Goal: Transaction & Acquisition: Purchase product/service

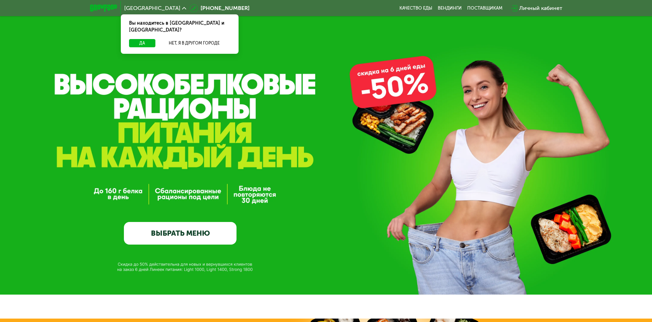
click at [139, 7] on span "[GEOGRAPHIC_DATA]" at bounding box center [152, 7] width 56 height 5
click at [182, 8] on icon at bounding box center [184, 8] width 4 height 4
click at [146, 39] on button "Да" at bounding box center [142, 43] width 26 height 8
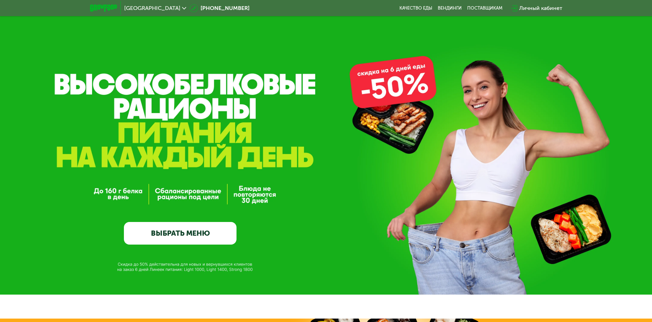
click at [145, 6] on div "[GEOGRAPHIC_DATA]" at bounding box center [155, 7] width 62 height 5
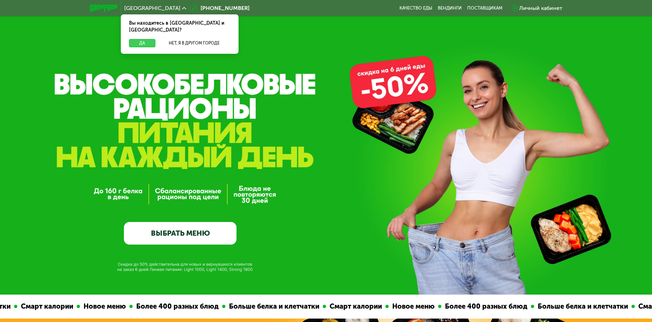
click at [141, 39] on button "Да" at bounding box center [142, 43] width 26 height 8
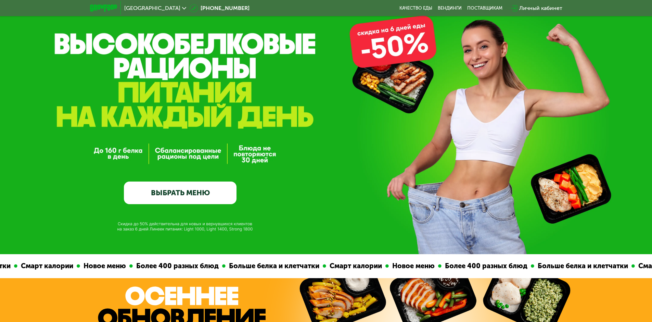
scroll to position [57, 0]
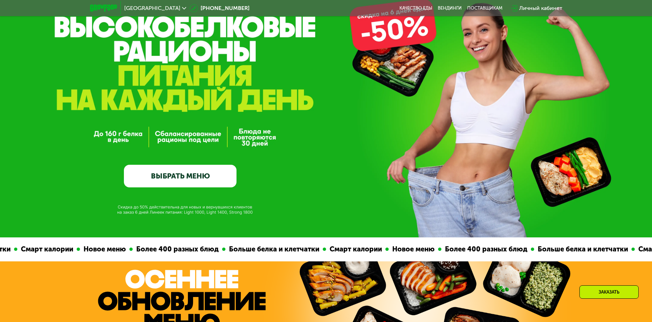
click at [139, 13] on div "[GEOGRAPHIC_DATA]" at bounding box center [155, 8] width 69 height 12
click at [138, 9] on span "[GEOGRAPHIC_DATA]" at bounding box center [152, 7] width 56 height 5
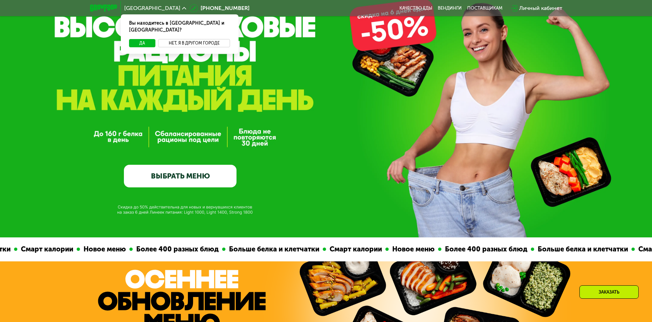
click at [179, 39] on button "Нет, я в другом городе" at bounding box center [194, 43] width 72 height 8
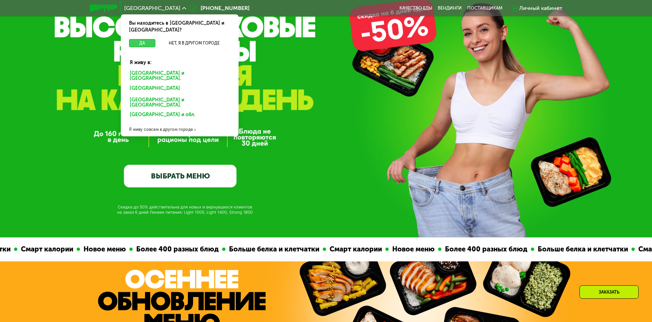
click at [140, 39] on button "Да" at bounding box center [142, 43] width 26 height 8
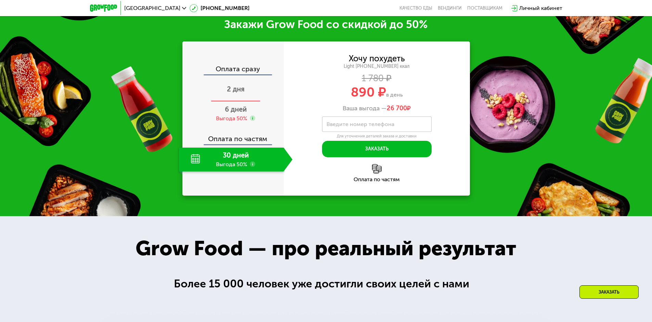
scroll to position [912, 0]
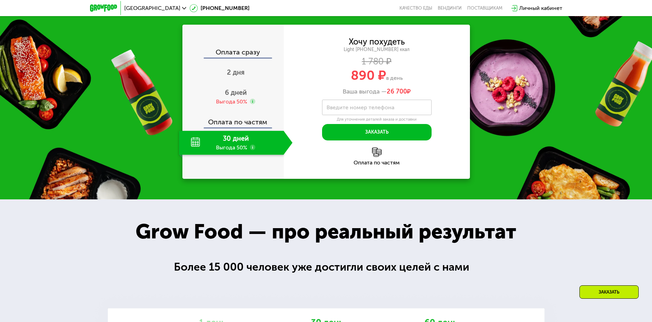
click at [252, 150] on icon at bounding box center [252, 146] width 5 height 5
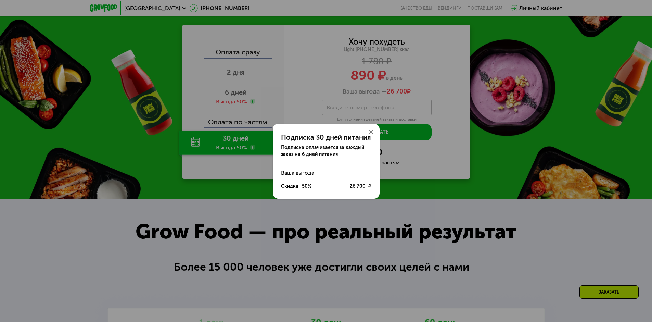
click at [253, 207] on div "Подписка 30 дней питания Подписка оплачивается за каждый заказ на 6 дней питани…" at bounding box center [326, 161] width 652 height 322
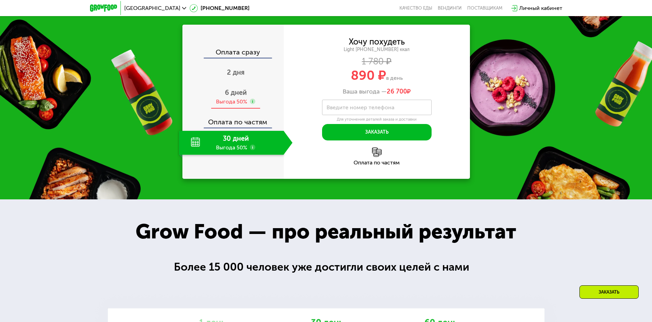
click at [244, 96] on span "6 дней" at bounding box center [236, 92] width 22 height 8
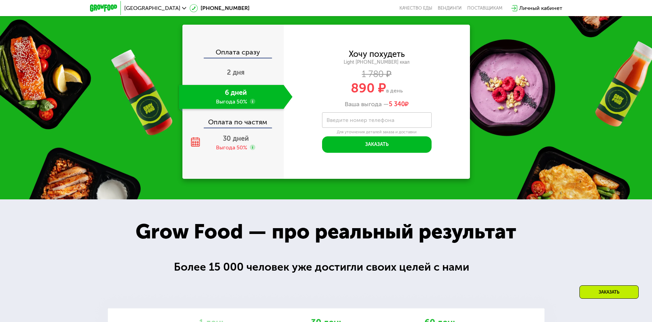
click at [256, 109] on div "6 дней Выгода 50%" at bounding box center [231, 97] width 105 height 24
click at [252, 104] on use at bounding box center [252, 101] width 5 height 5
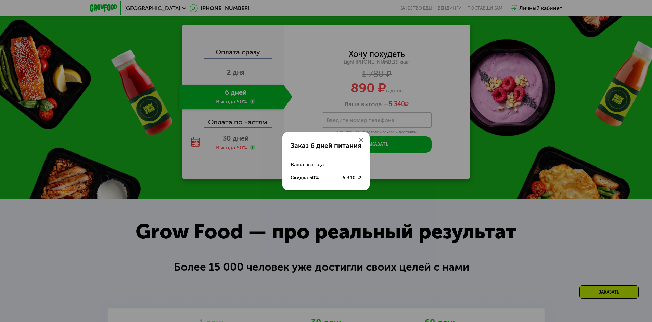
click at [252, 163] on div "Заказ 6 дней питания Ваша выгода Скидка 50% 5 340 ₽" at bounding box center [326, 161] width 652 height 322
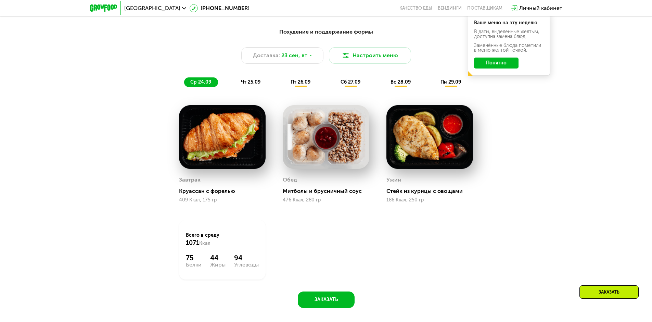
scroll to position [513, 0]
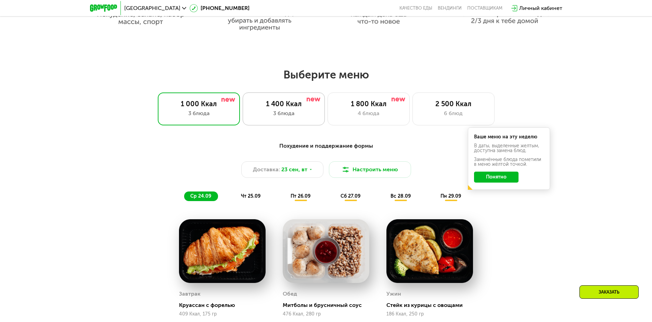
click at [279, 108] on div "1 400 Ккал" at bounding box center [284, 104] width 68 height 8
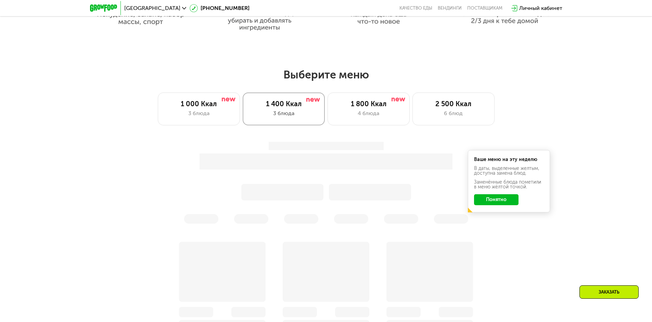
click at [243, 107] on div "1 400 Ккал 3 блюда" at bounding box center [284, 108] width 82 height 33
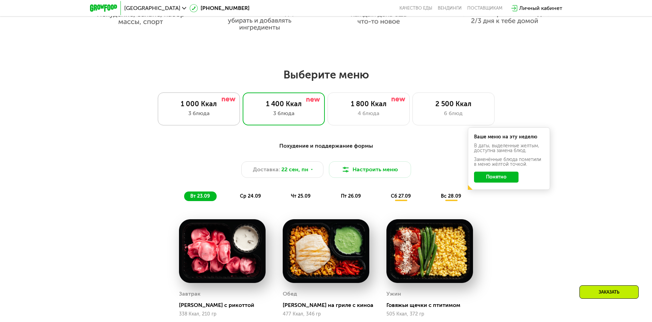
click at [234, 118] on div "1 000 Ккал 3 блюда" at bounding box center [199, 108] width 82 height 33
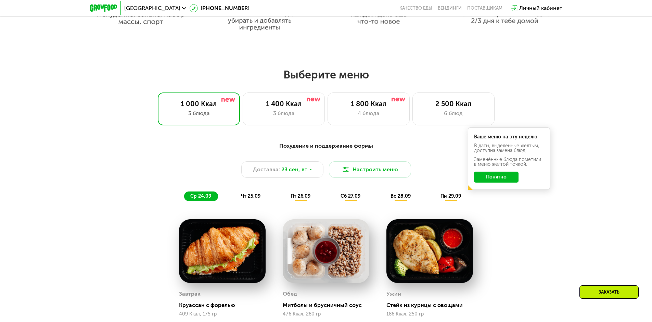
click at [303, 196] on div "пт 26.09" at bounding box center [300, 196] width 33 height 10
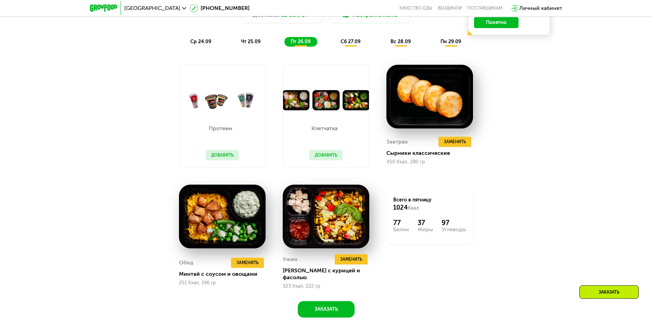
scroll to position [684, 0]
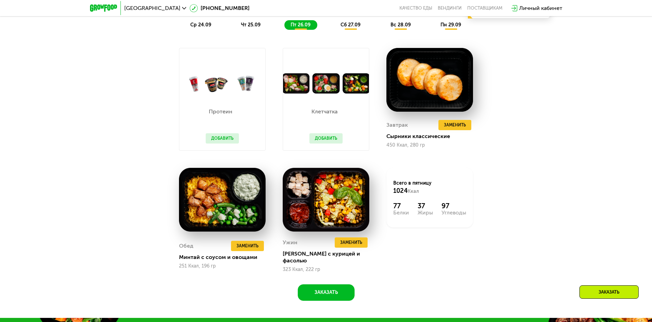
click at [322, 139] on button "Добавить" at bounding box center [325, 138] width 33 height 10
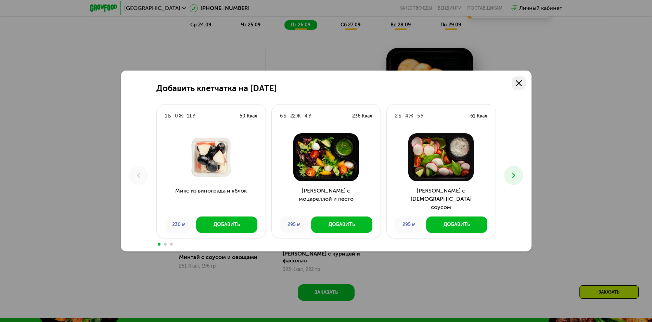
click at [521, 82] on icon at bounding box center [519, 83] width 6 height 6
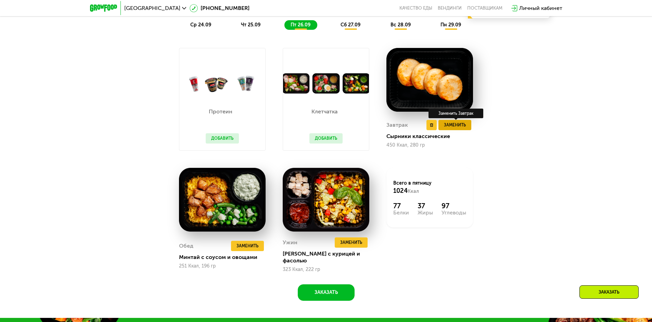
click at [456, 127] on span "Заменить" at bounding box center [455, 124] width 22 height 7
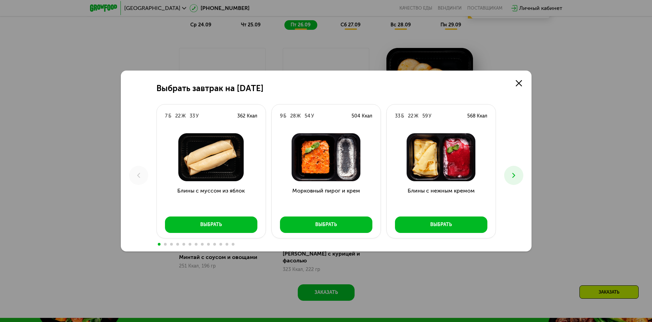
click at [506, 182] on div "Выбрать завтрак на [DATE] 7 Б 22 Ж 33 У 362 Ккал Блины с муссом из яблок Выбрат…" at bounding box center [326, 160] width 411 height 181
click at [509, 178] on icon at bounding box center [513, 175] width 8 height 8
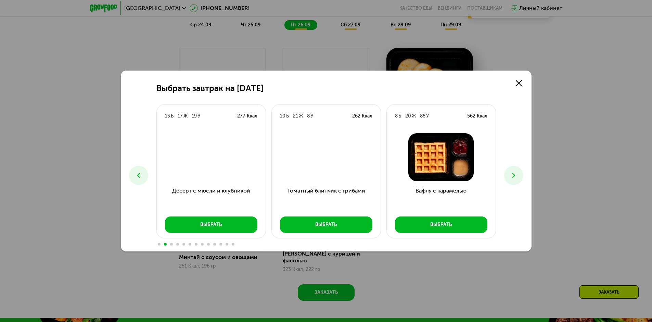
click at [509, 178] on icon at bounding box center [513, 175] width 8 height 8
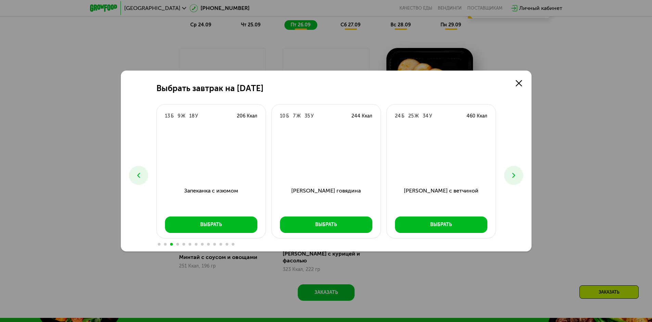
click at [509, 175] on icon at bounding box center [513, 175] width 8 height 8
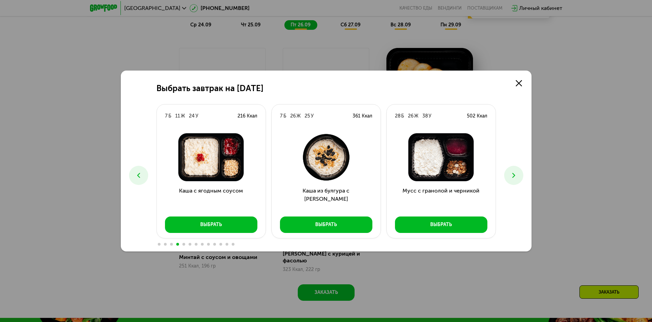
click at [530, 84] on div "Выбрать завтрак на [DATE] 7 Б 22 Ж 33 У 362 Ккал Блины с муссом из яблок Выбрат…" at bounding box center [326, 160] width 411 height 181
click at [519, 81] on icon at bounding box center [519, 83] width 6 height 6
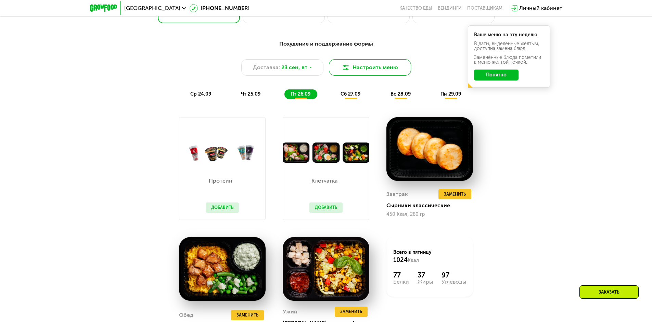
scroll to position [570, 0]
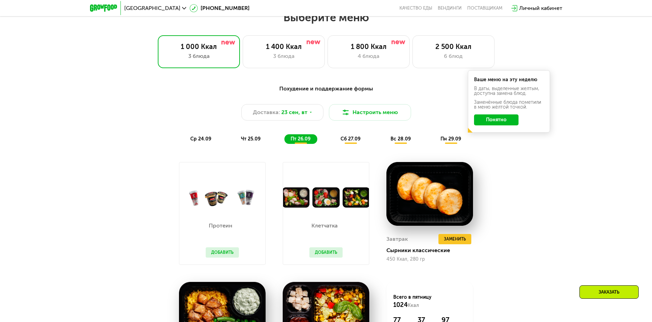
click at [198, 133] on div "Похудение и поддержание формы Доставка: [DATE] Настроить меню ср 24.09 чт 25.09…" at bounding box center [325, 113] width 405 height 59
click at [197, 142] on span "ср 24.09" at bounding box center [200, 139] width 21 height 6
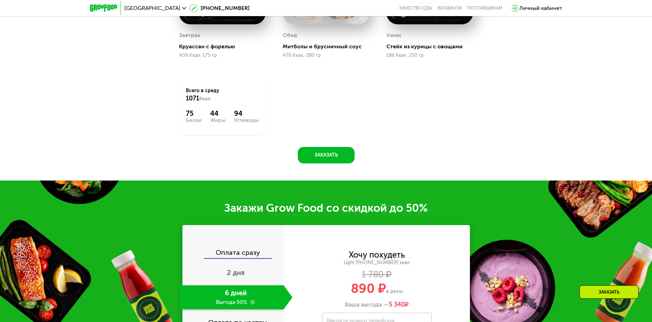
scroll to position [855, 0]
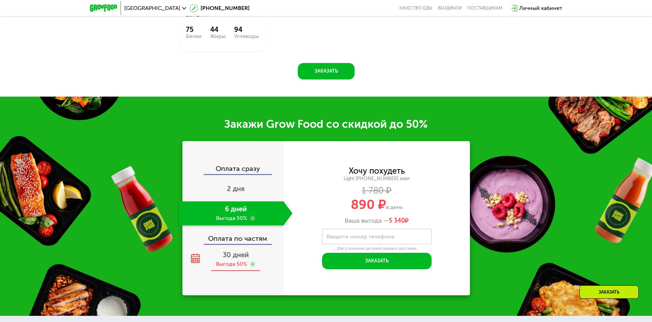
click at [241, 257] on span "30 дней" at bounding box center [236, 254] width 26 height 8
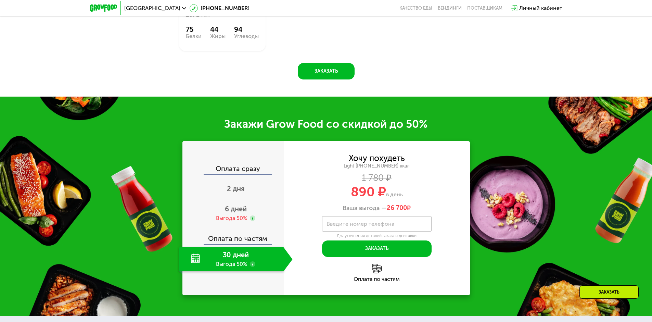
click at [194, 262] on div "30 дней Выгода 50%" at bounding box center [231, 259] width 105 height 24
click at [369, 268] on div "Оплата по частям" at bounding box center [377, 272] width 186 height 18
click at [374, 272] on img at bounding box center [377, 268] width 10 height 10
click at [241, 220] on div "Выгода 50%" at bounding box center [231, 218] width 31 height 8
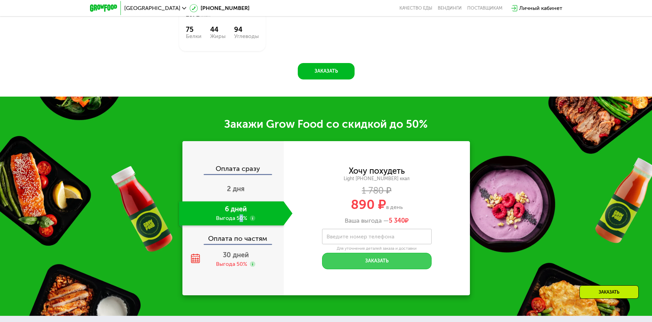
click at [366, 260] on button "Заказать" at bounding box center [376, 260] width 109 height 16
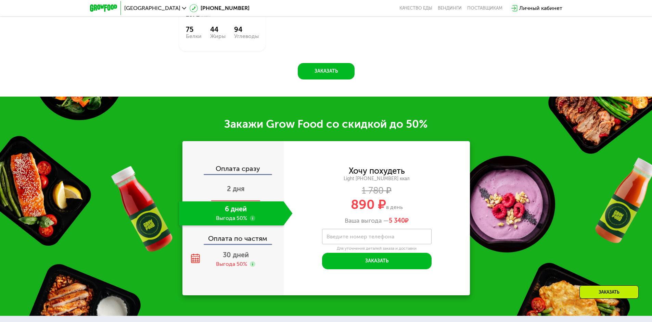
click at [213, 189] on div "2 дня" at bounding box center [236, 189] width 114 height 24
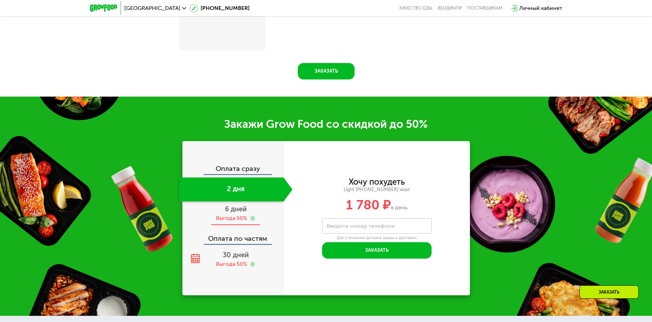
click at [245, 221] on div "Выгода 50%" at bounding box center [231, 218] width 31 height 8
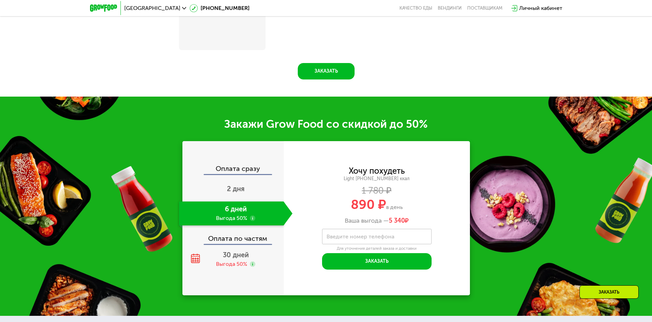
scroll to position [855, 0]
click at [239, 259] on span "30 дней" at bounding box center [236, 254] width 26 height 8
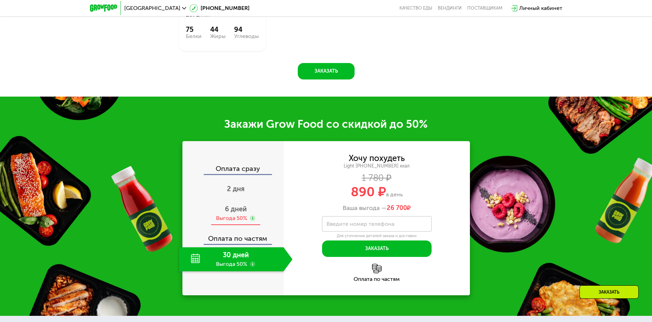
click at [235, 219] on div "Выгода 50%" at bounding box center [231, 218] width 31 height 8
